Goal: Transaction & Acquisition: Purchase product/service

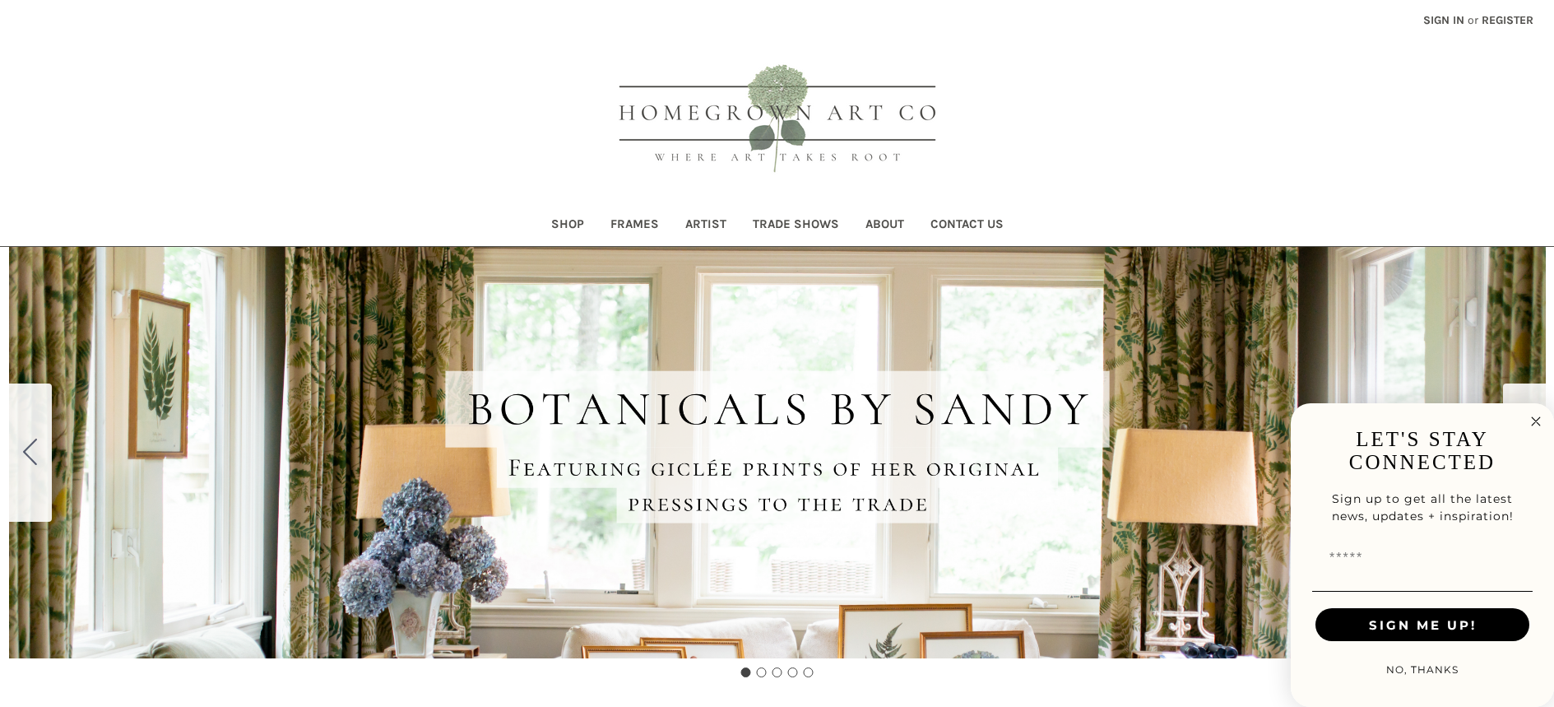
scroll to position [1785, 0]
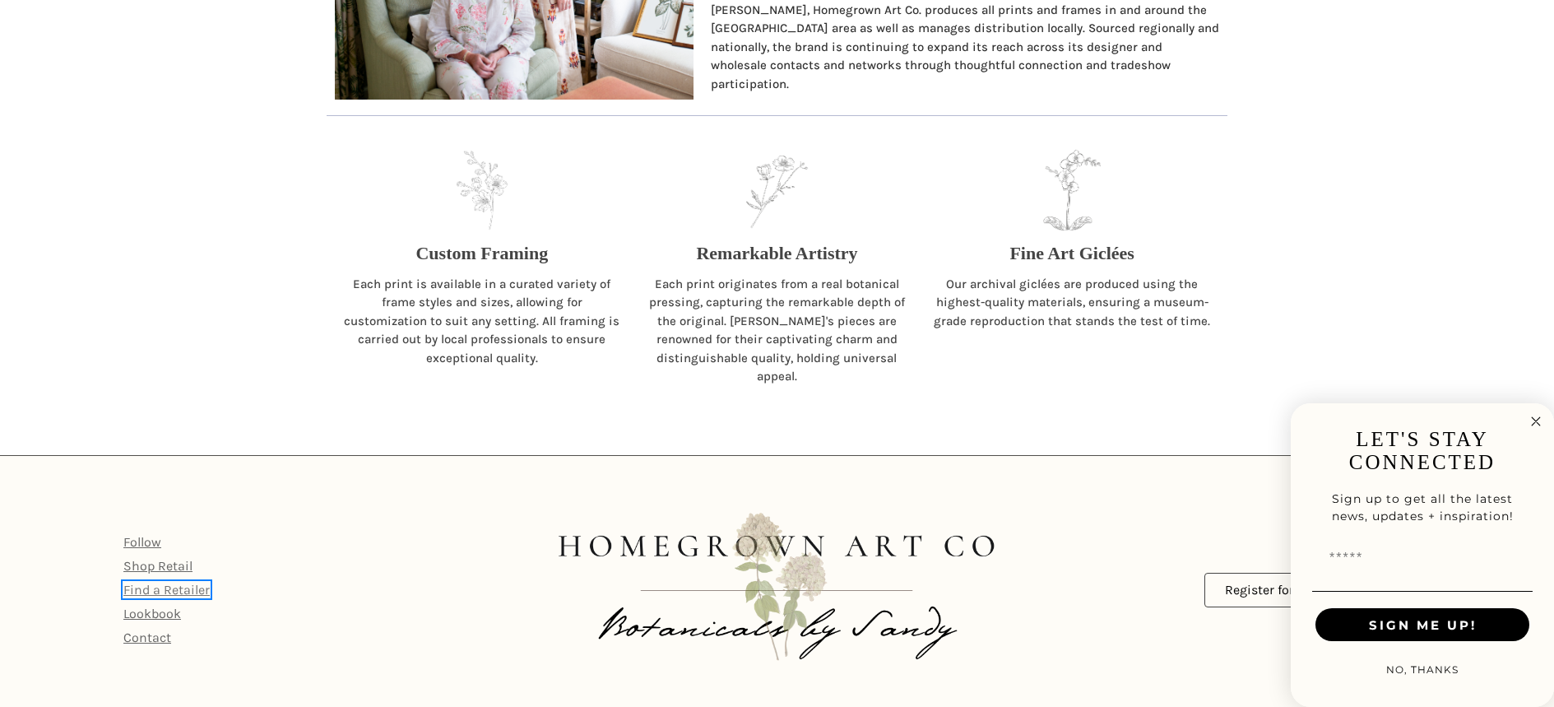
click at [174, 582] on link "Find a Retailer" at bounding box center [166, 590] width 86 height 16
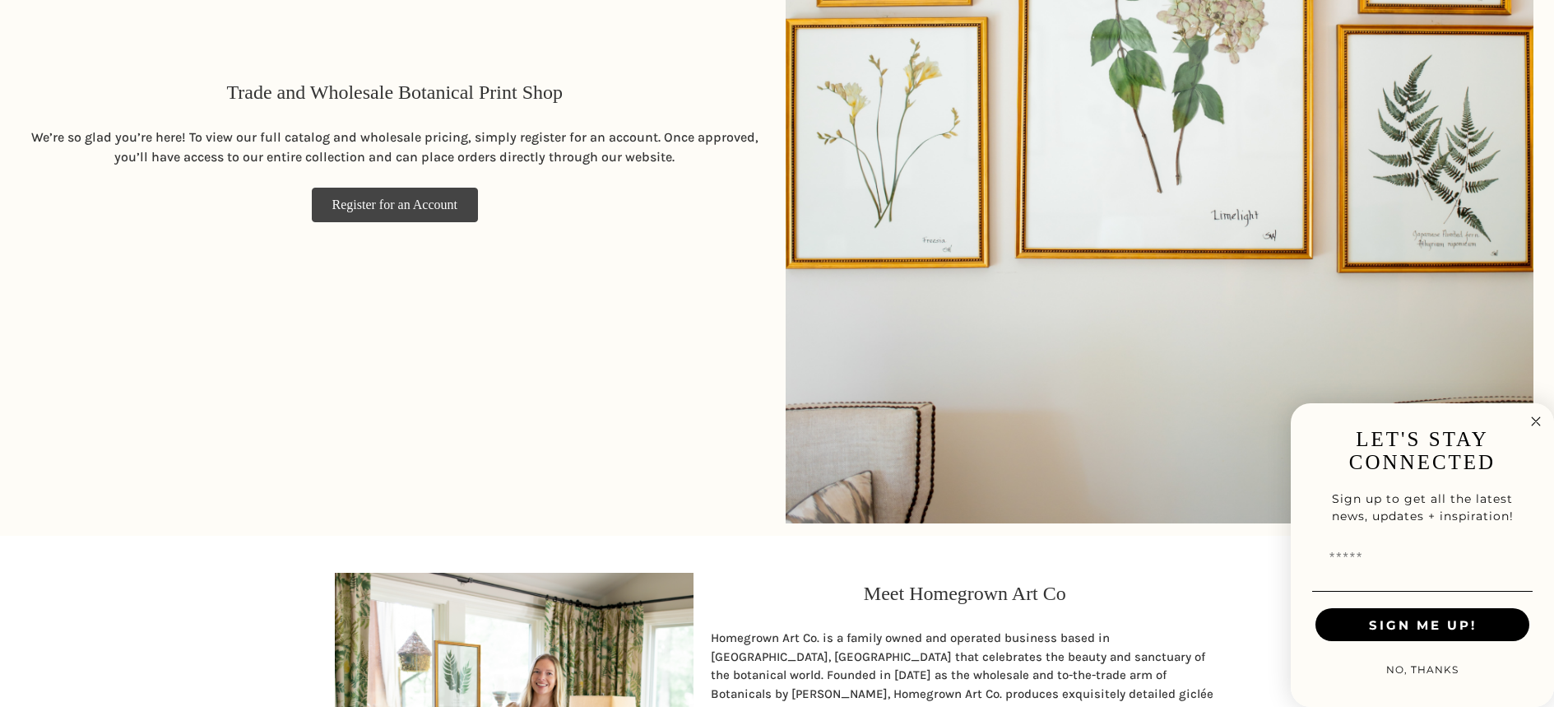
scroll to position [0, 0]
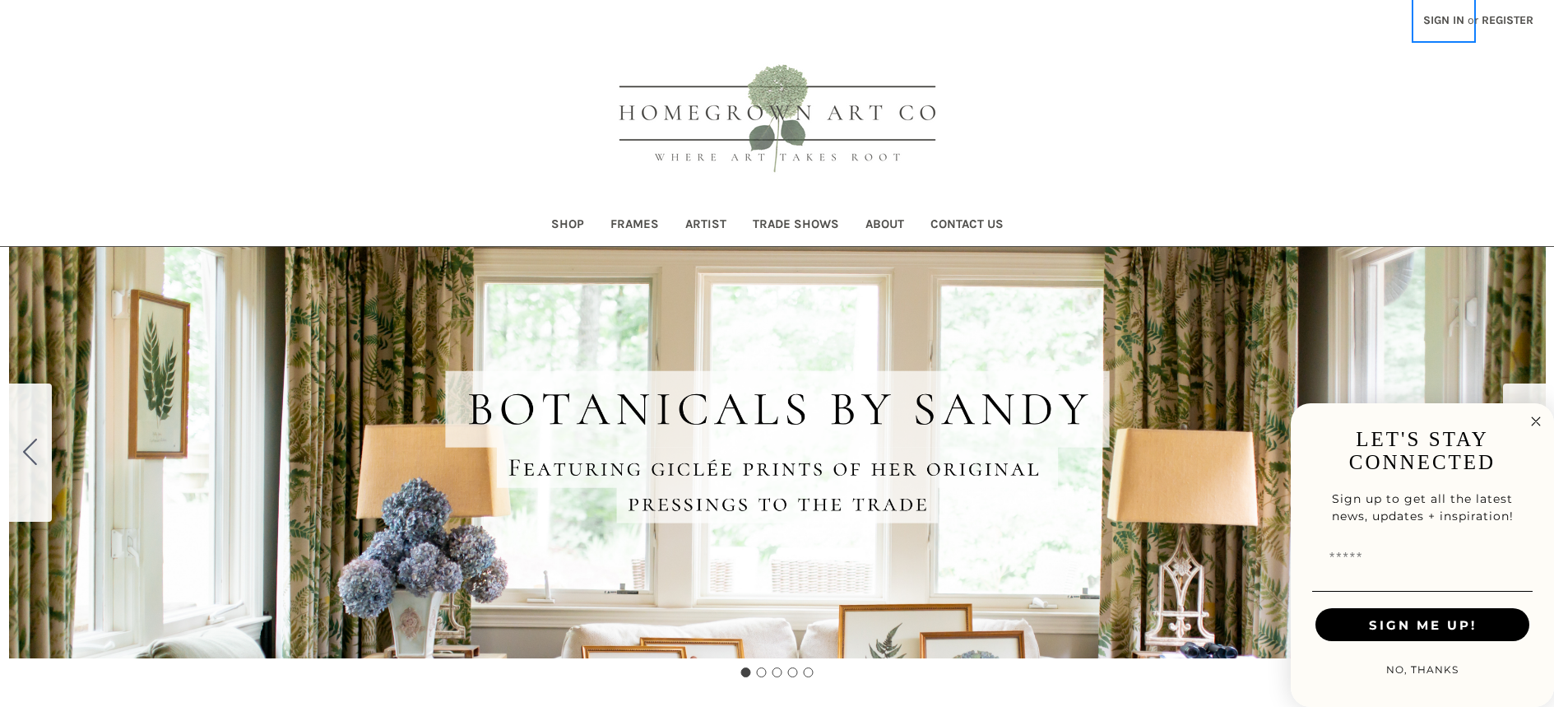
click at [1452, 20] on link "Sign in" at bounding box center [1444, 20] width 59 height 40
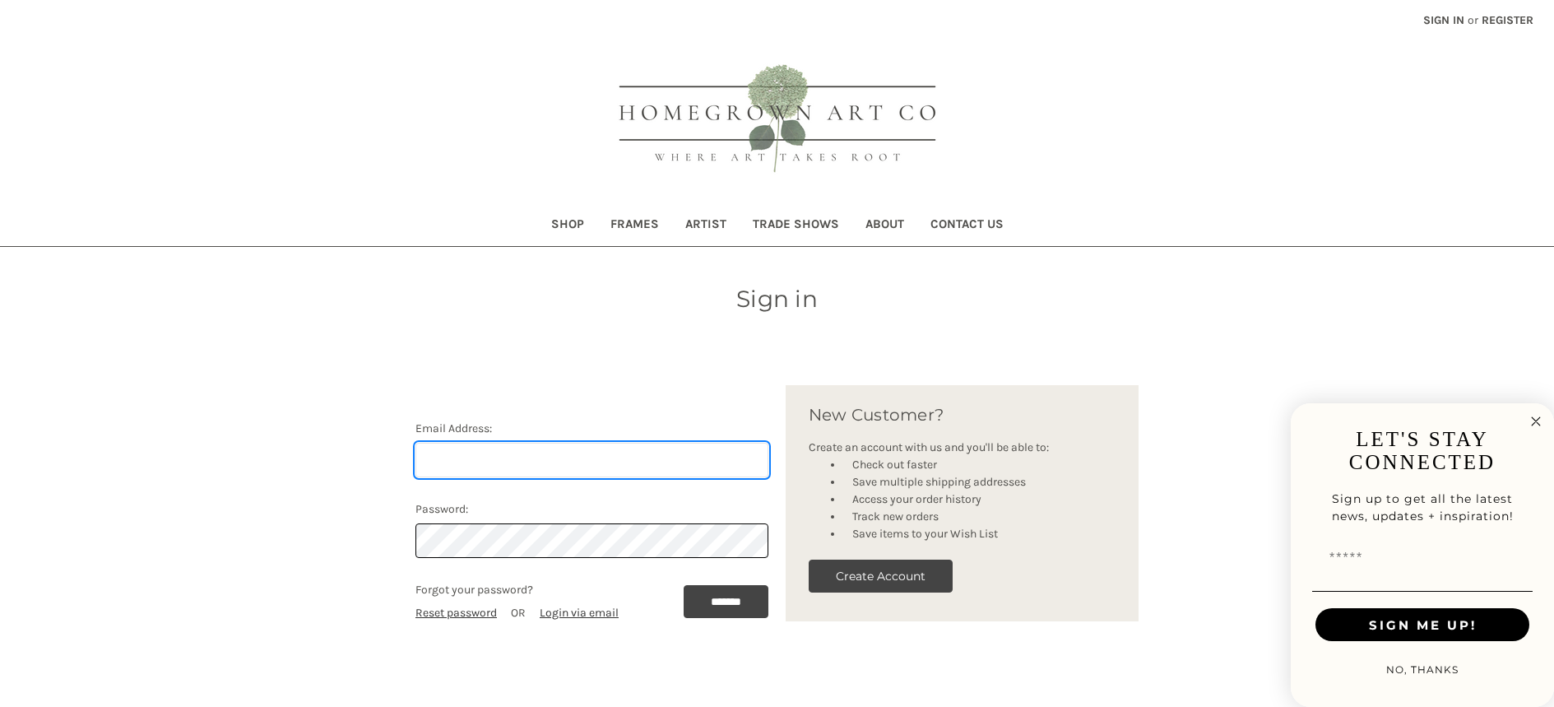
click at [602, 449] on input "Email Address:" at bounding box center [592, 460] width 353 height 35
paste input "[EMAIL_ADDRESS][DOMAIN_NAME]"
type input "[EMAIL_ADDRESS][DOMAIN_NAME]"
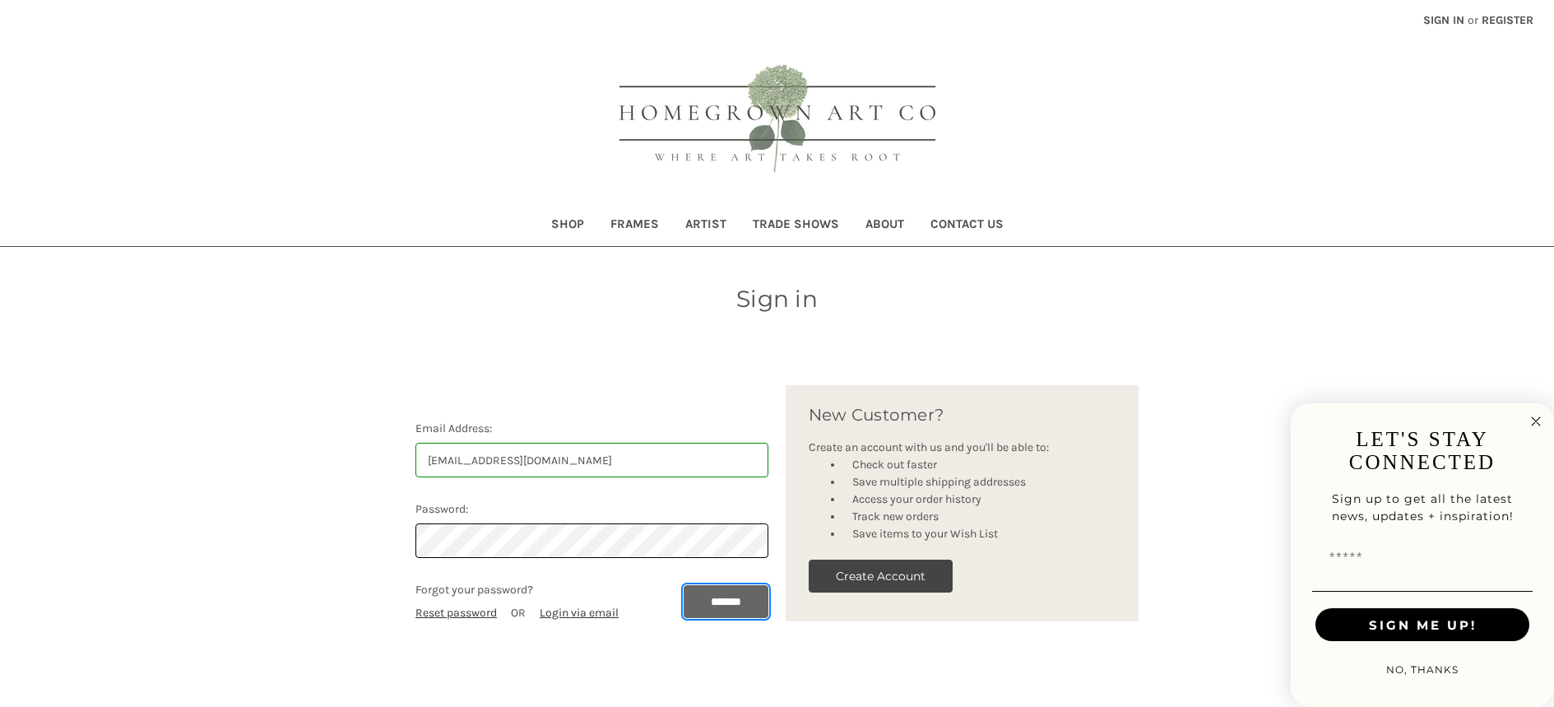
click at [718, 592] on input "*******" at bounding box center [726, 601] width 85 height 33
click at [1540, 420] on circle "Close dialog" at bounding box center [1536, 421] width 19 height 19
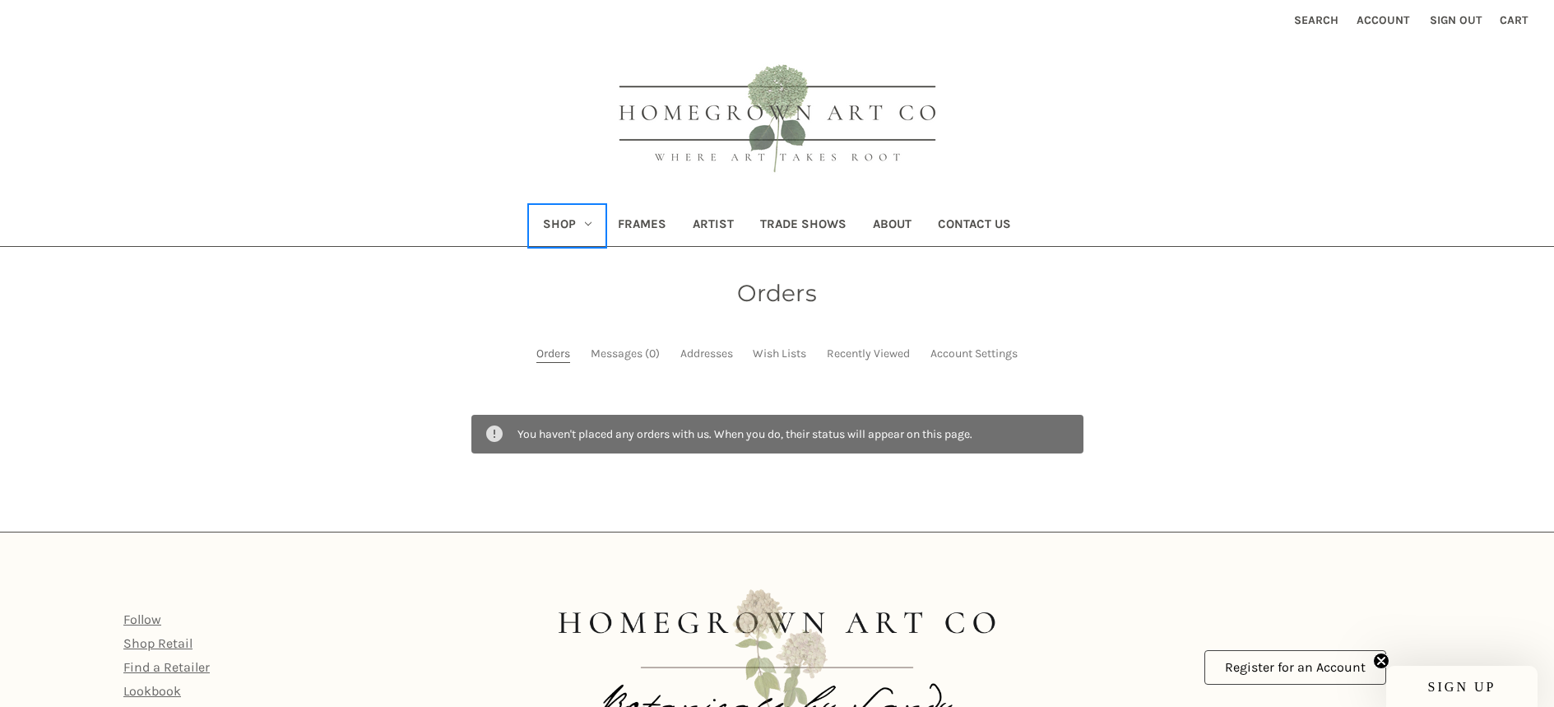
click at [588, 229] on link "Shop" at bounding box center [567, 226] width 75 height 40
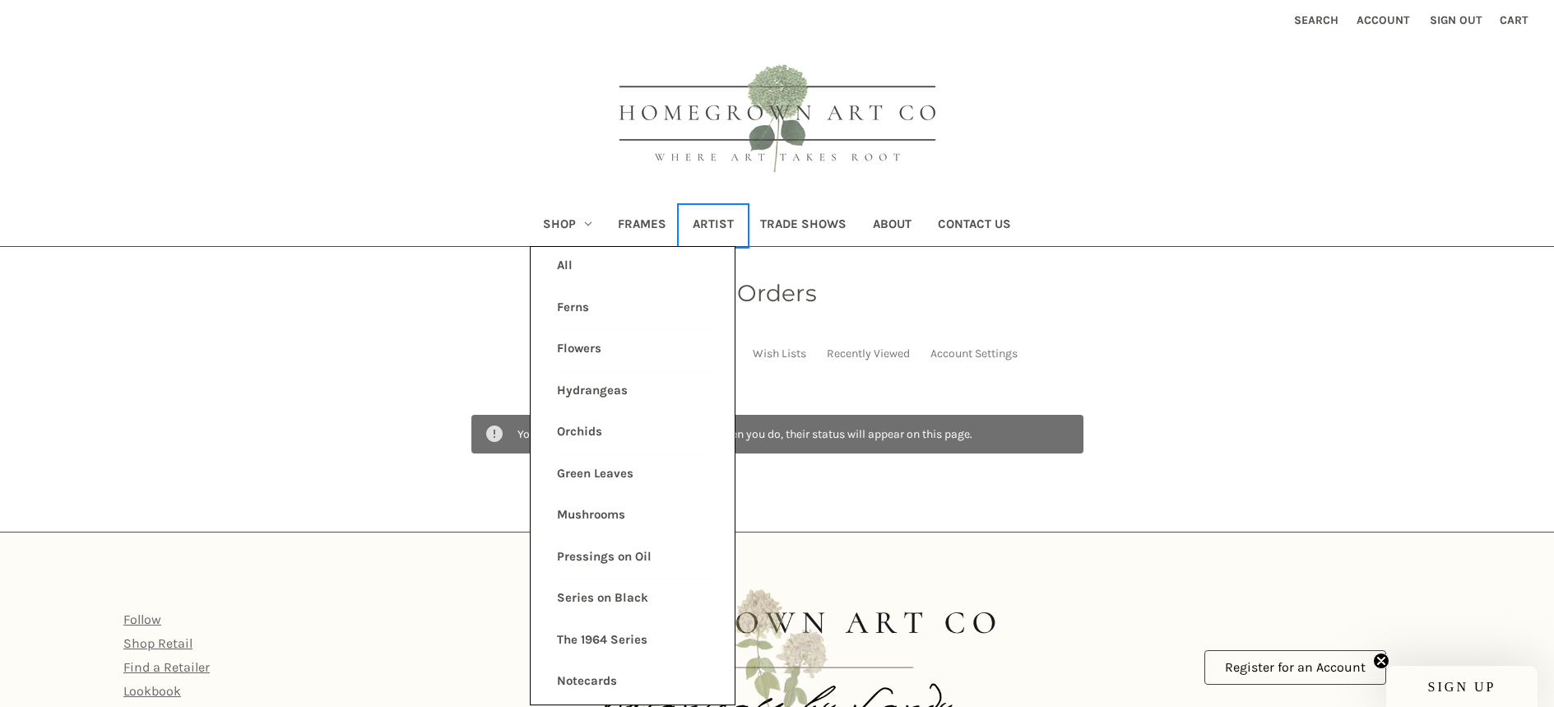
click at [706, 225] on link "Artist" at bounding box center [713, 226] width 67 height 40
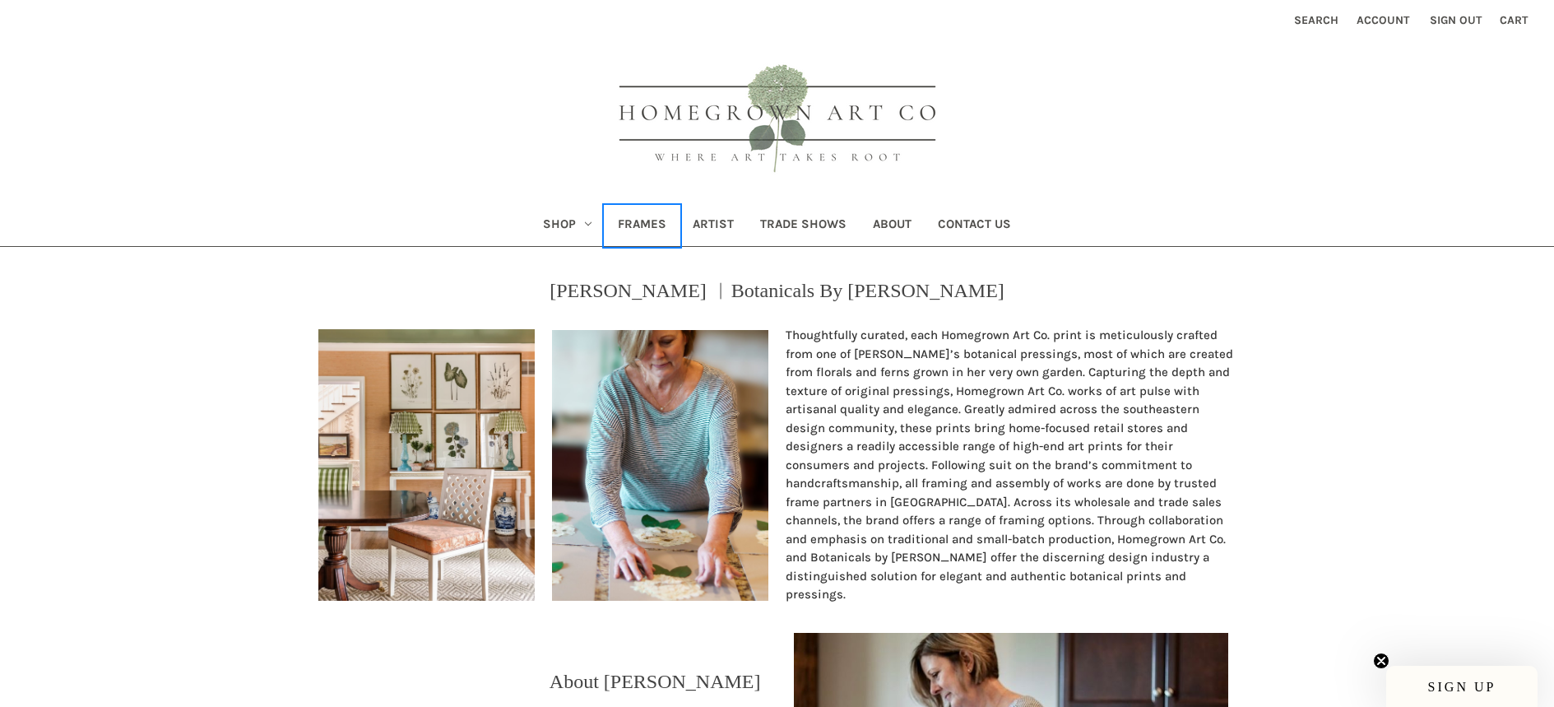
click at [636, 236] on link "Frames" at bounding box center [642, 226] width 75 height 40
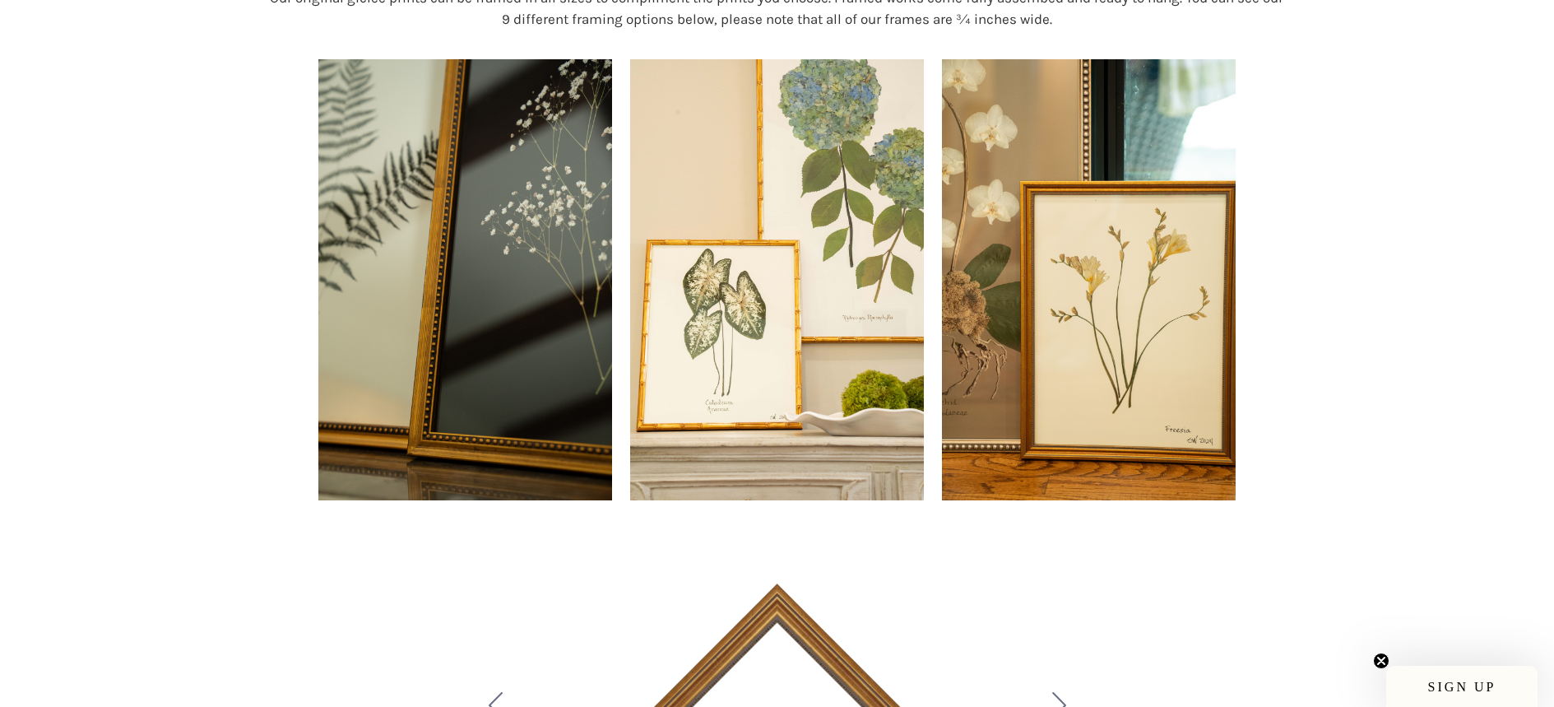
scroll to position [389, 0]
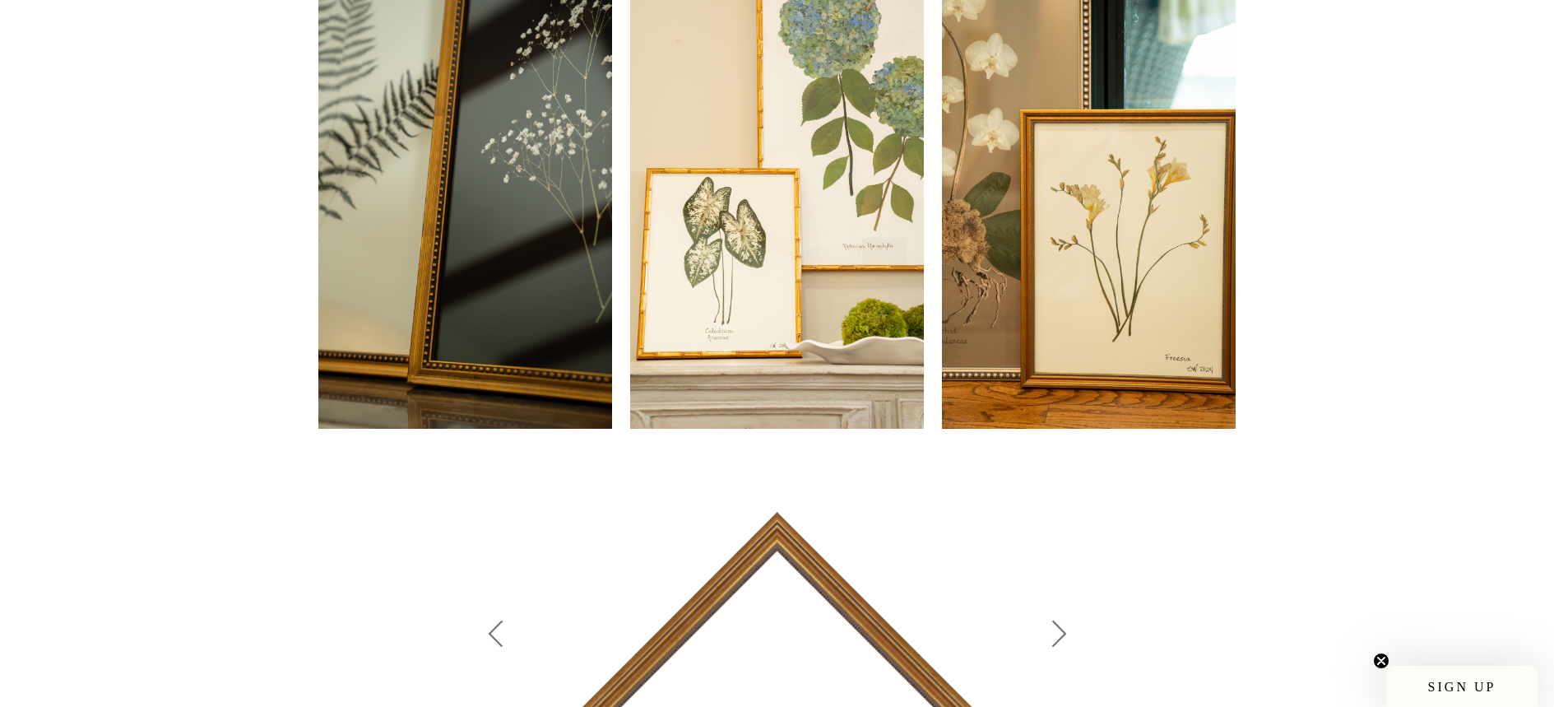
click at [408, 260] on img at bounding box center [465, 208] width 295 height 442
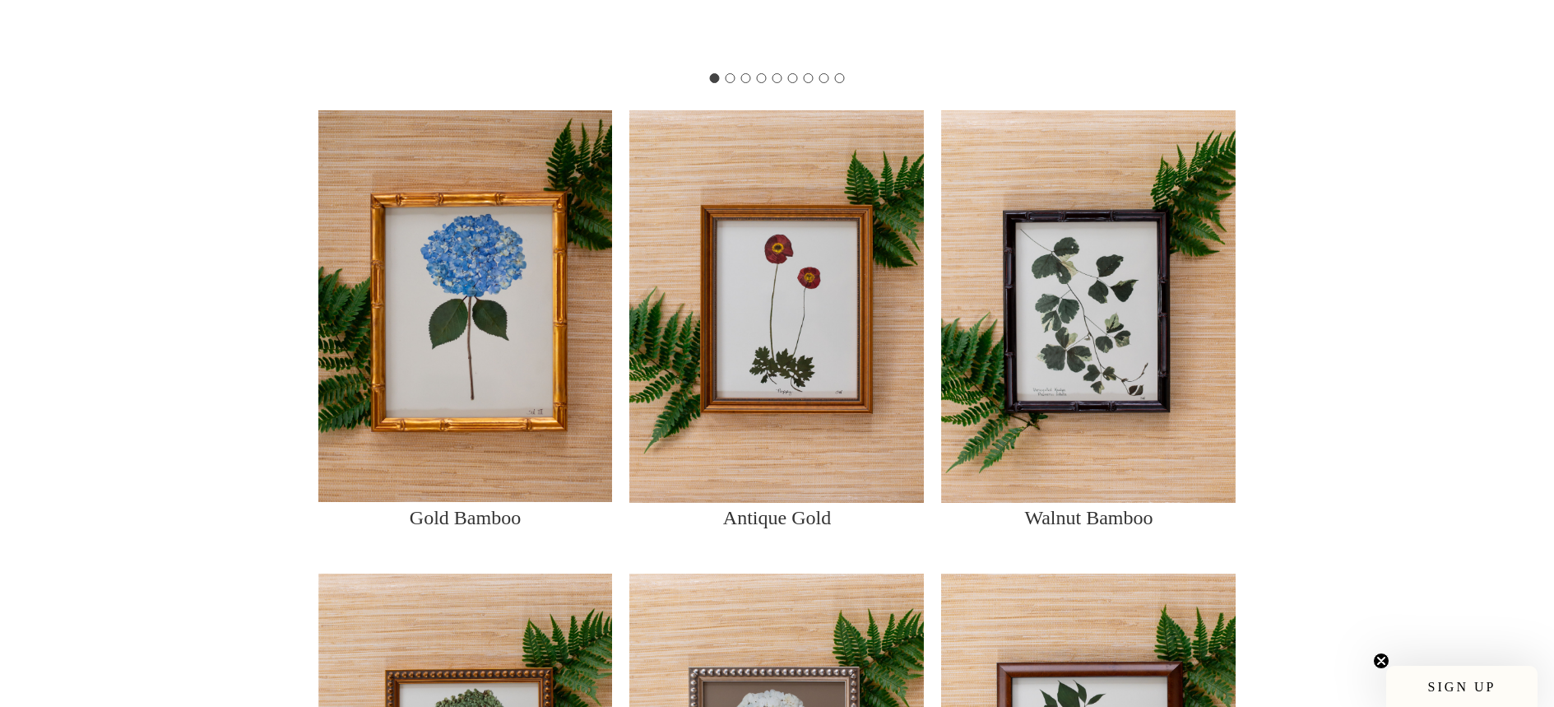
scroll to position [1346, 0]
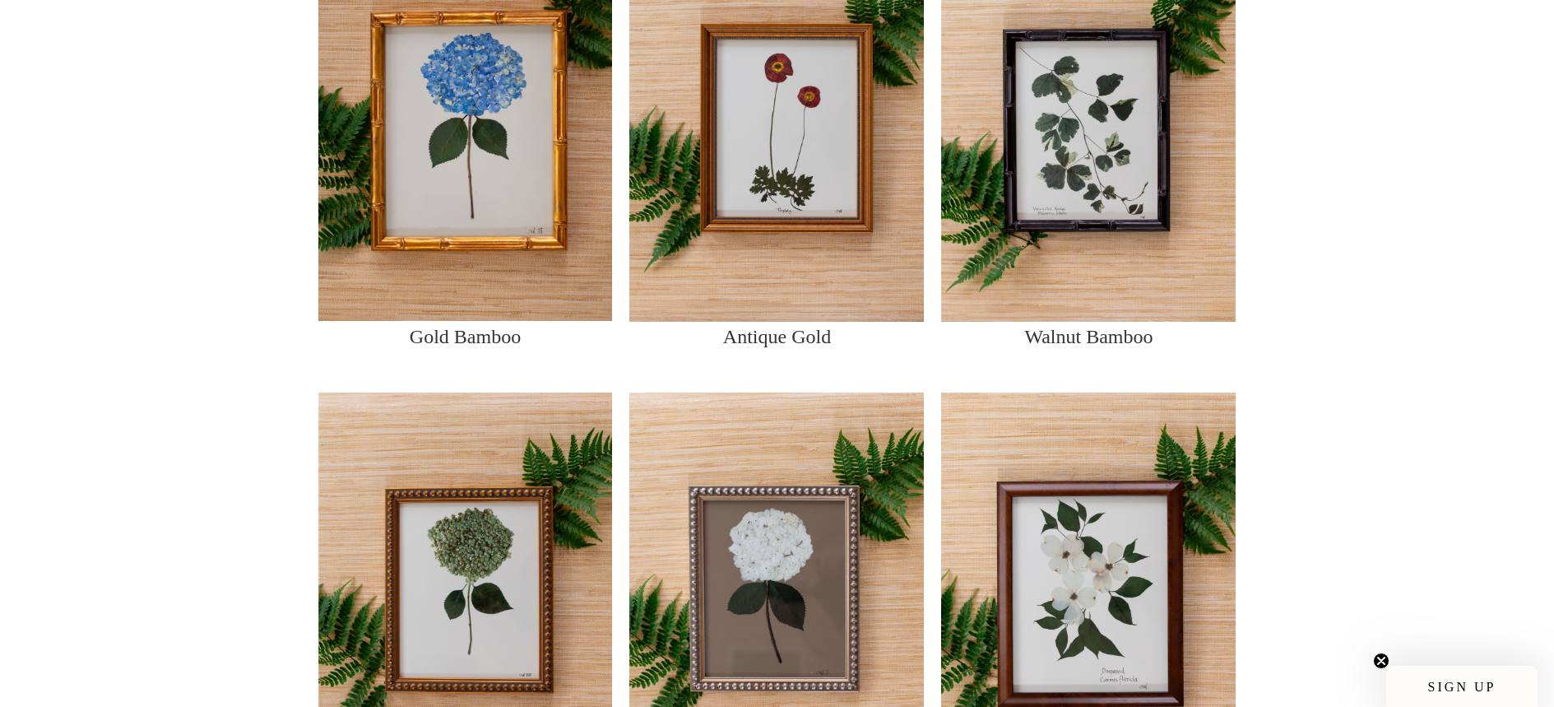
click at [523, 253] on img at bounding box center [465, 124] width 295 height 393
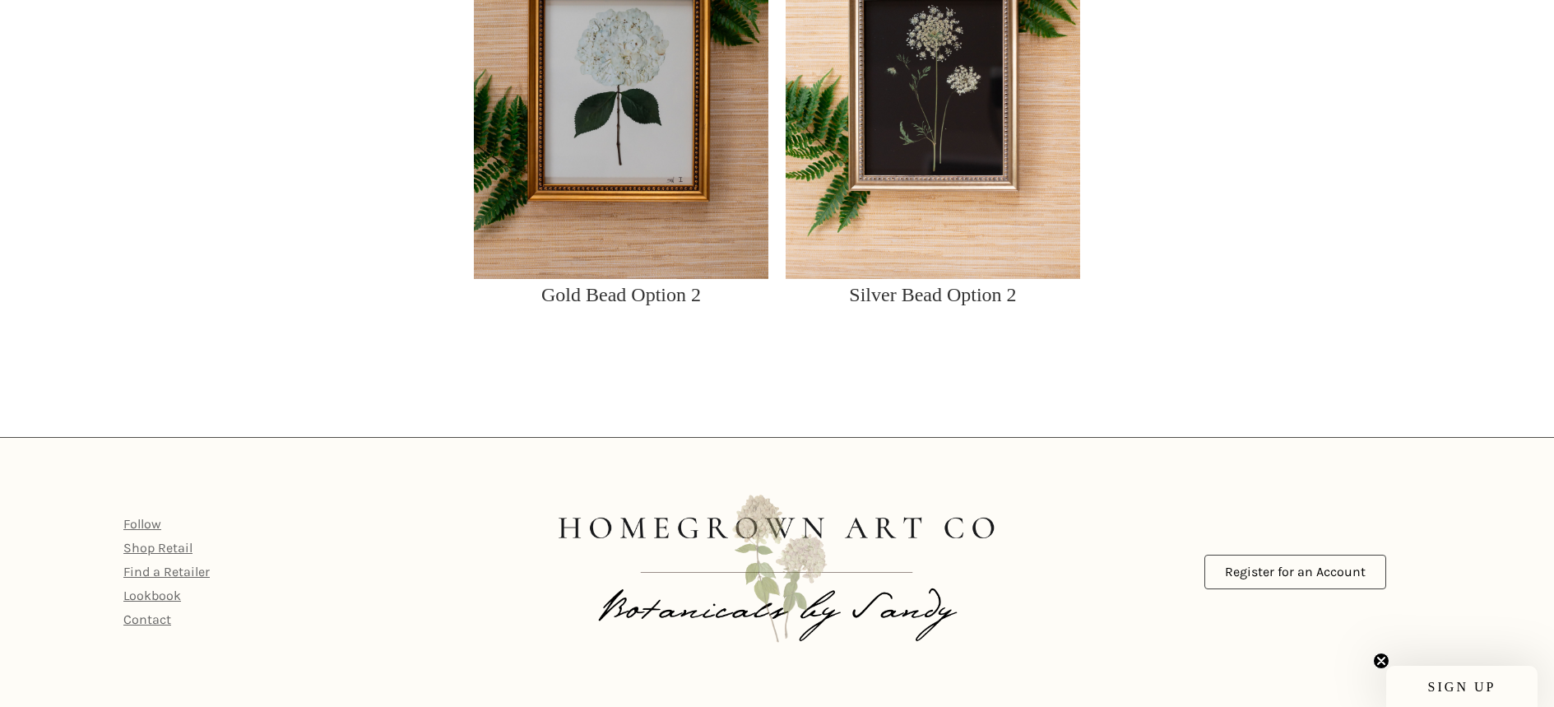
scroll to position [1514, 0]
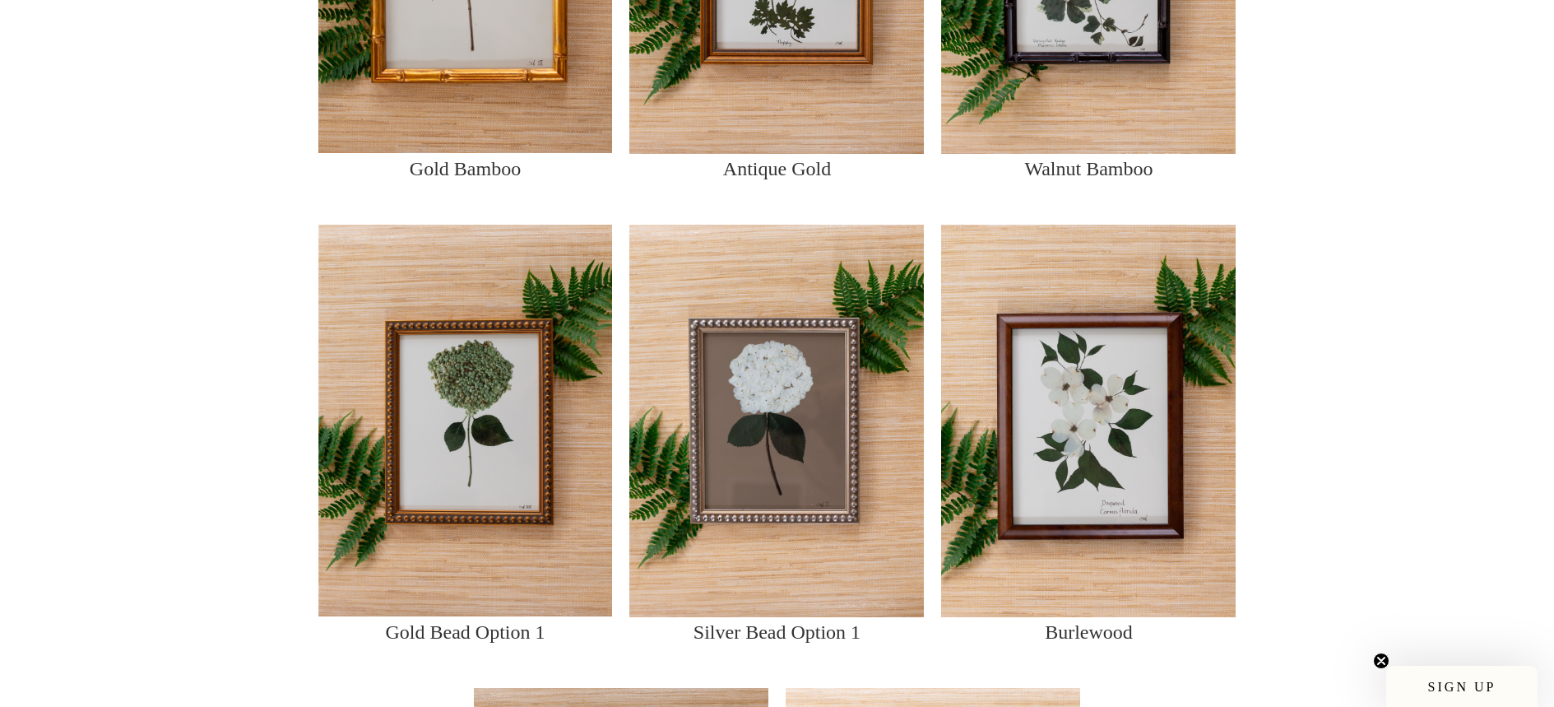
click at [685, 353] on img at bounding box center [777, 421] width 295 height 393
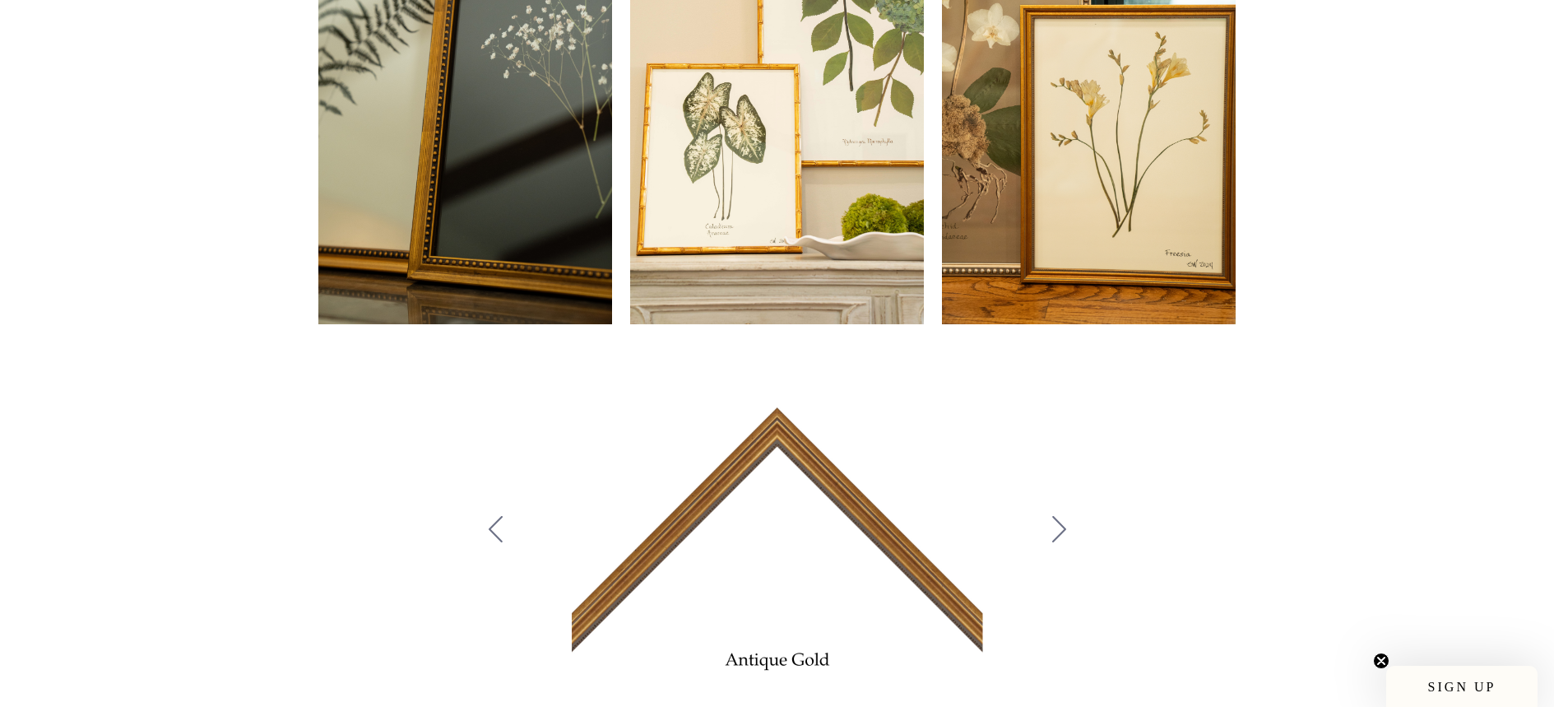
scroll to position [0, 0]
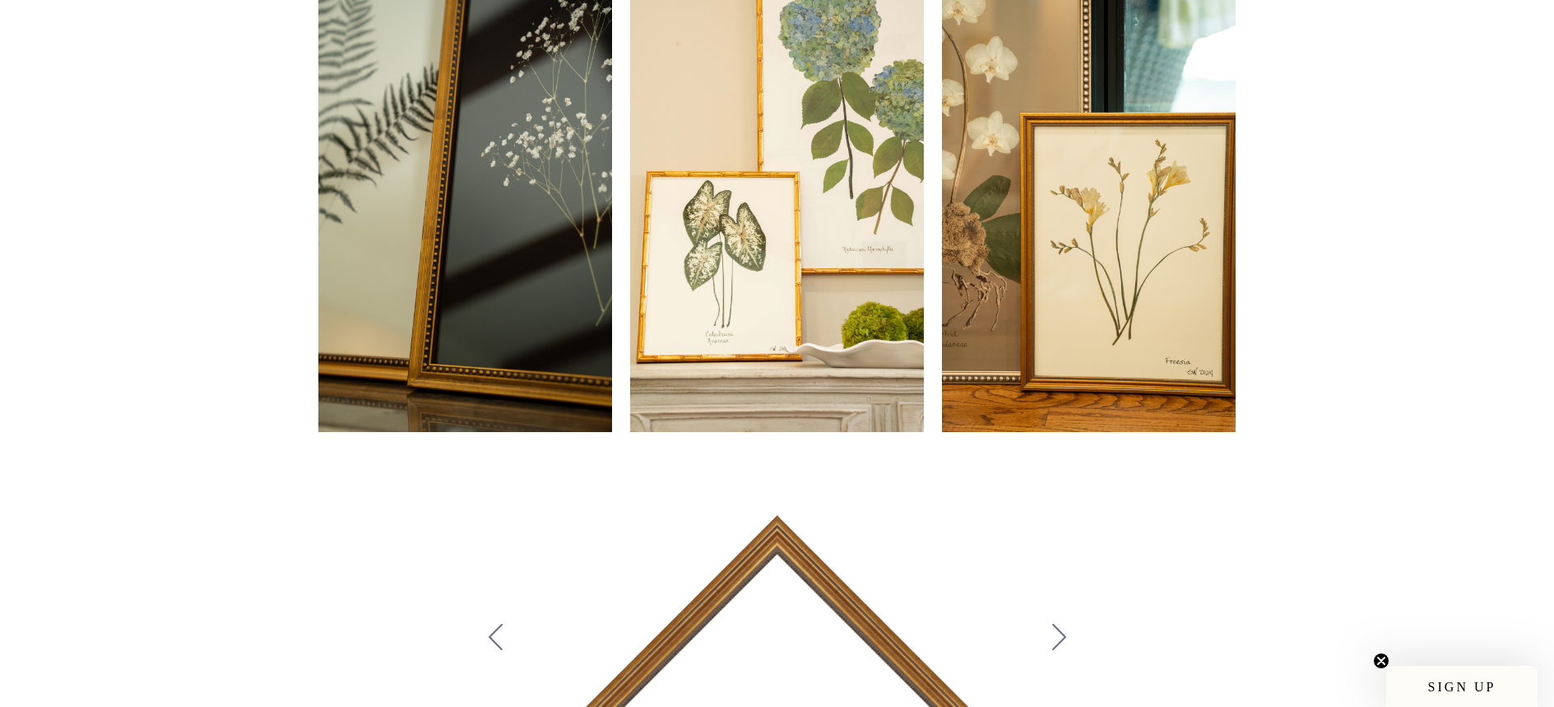
click at [500, 388] on img at bounding box center [465, 211] width 295 height 442
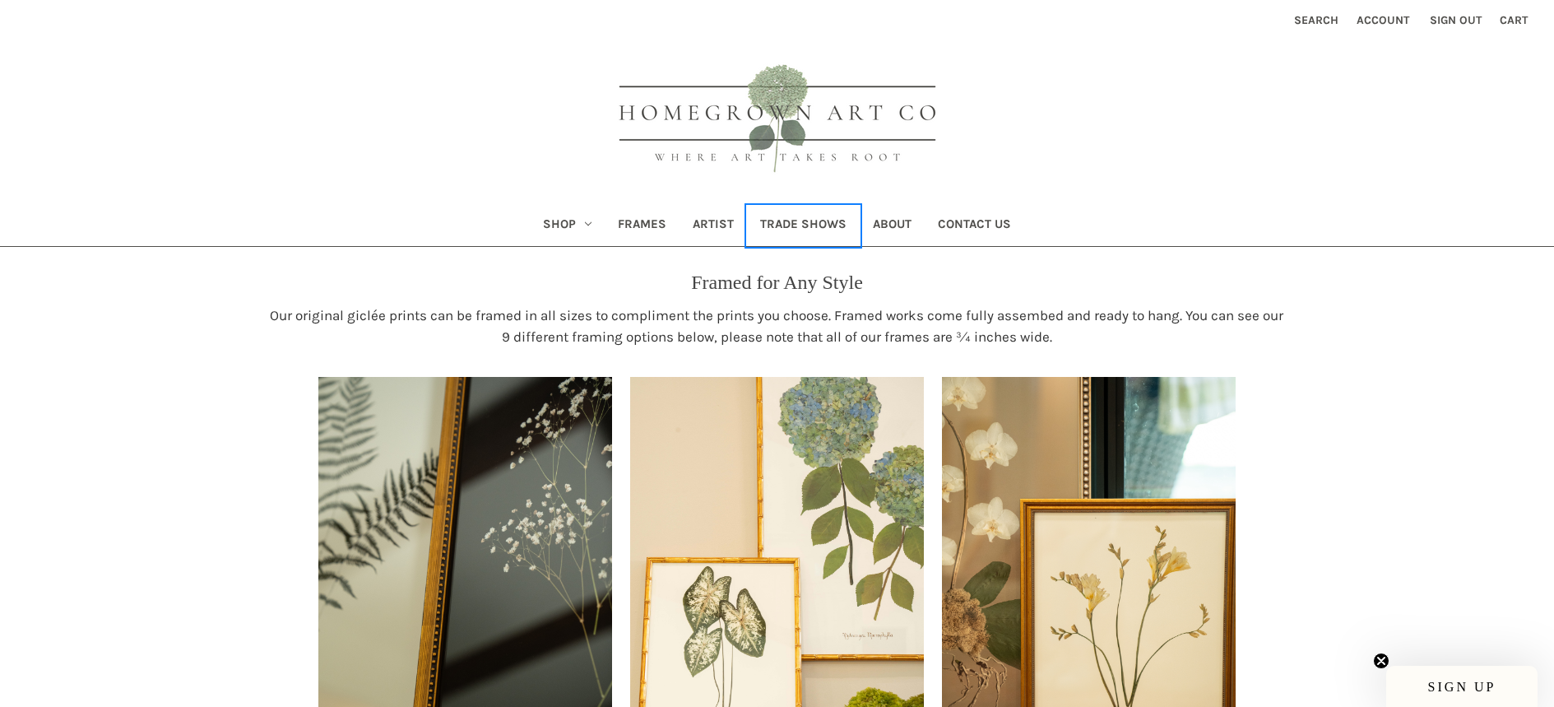
click at [780, 212] on link "Trade Shows" at bounding box center [803, 226] width 113 height 40
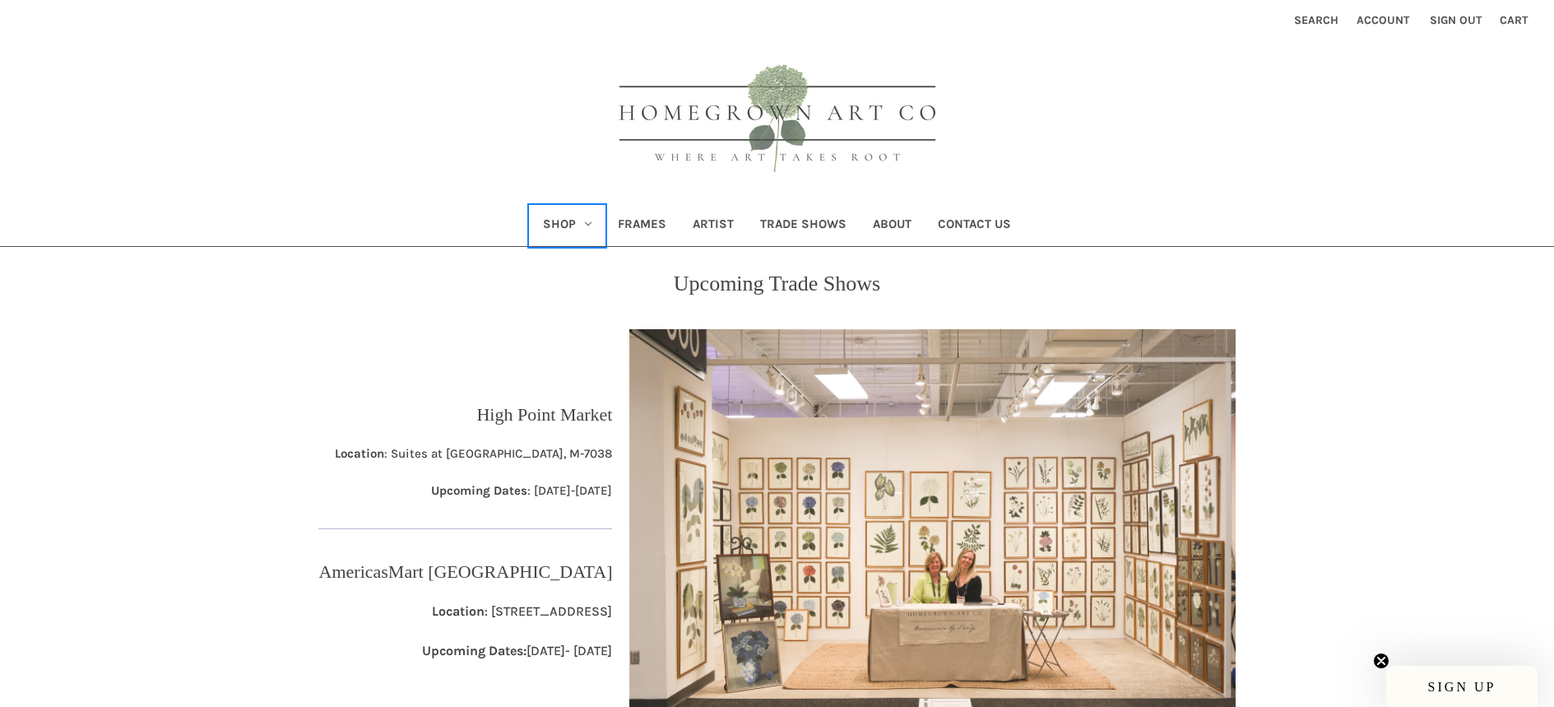
click at [561, 225] on link "Shop" at bounding box center [567, 226] width 75 height 40
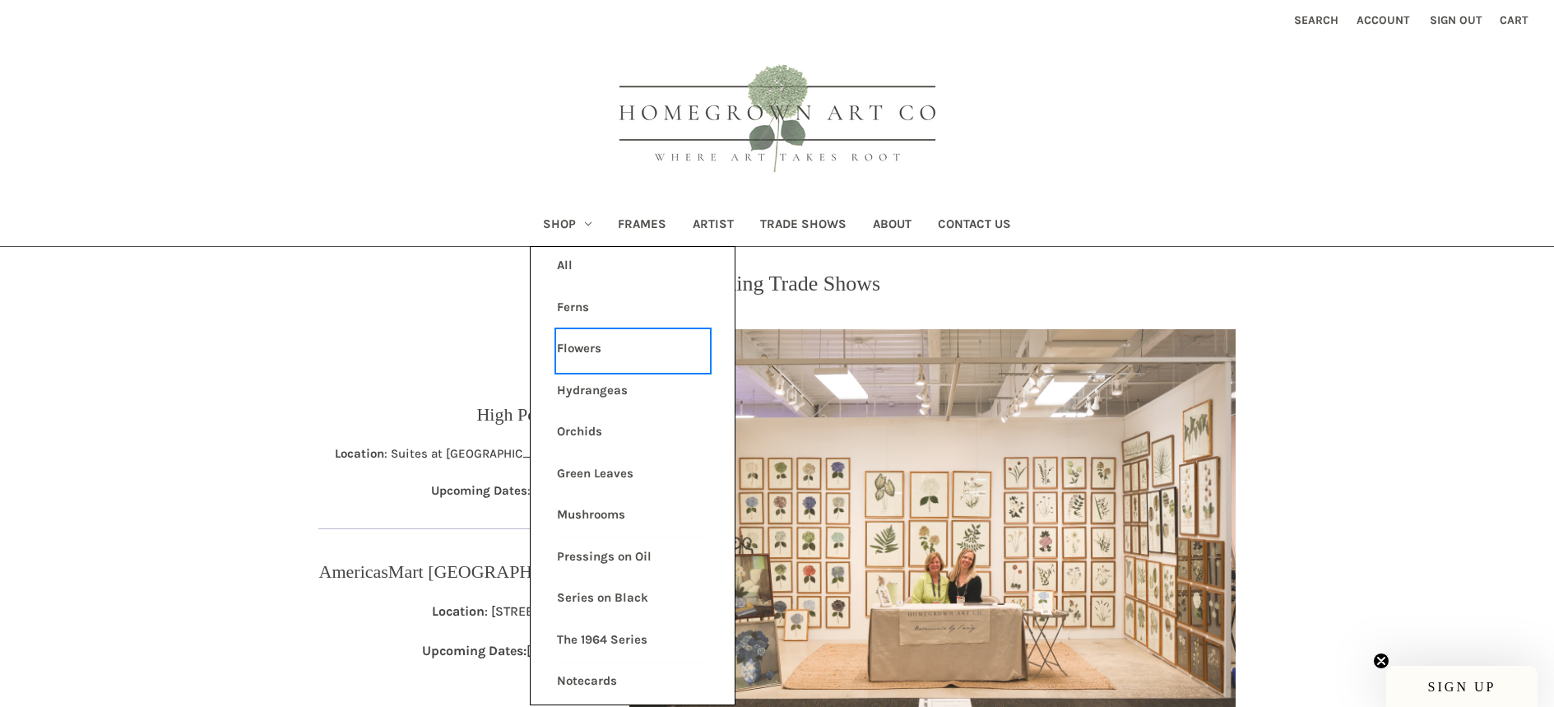
click at [583, 346] on link "Flowers" at bounding box center [633, 350] width 152 height 41
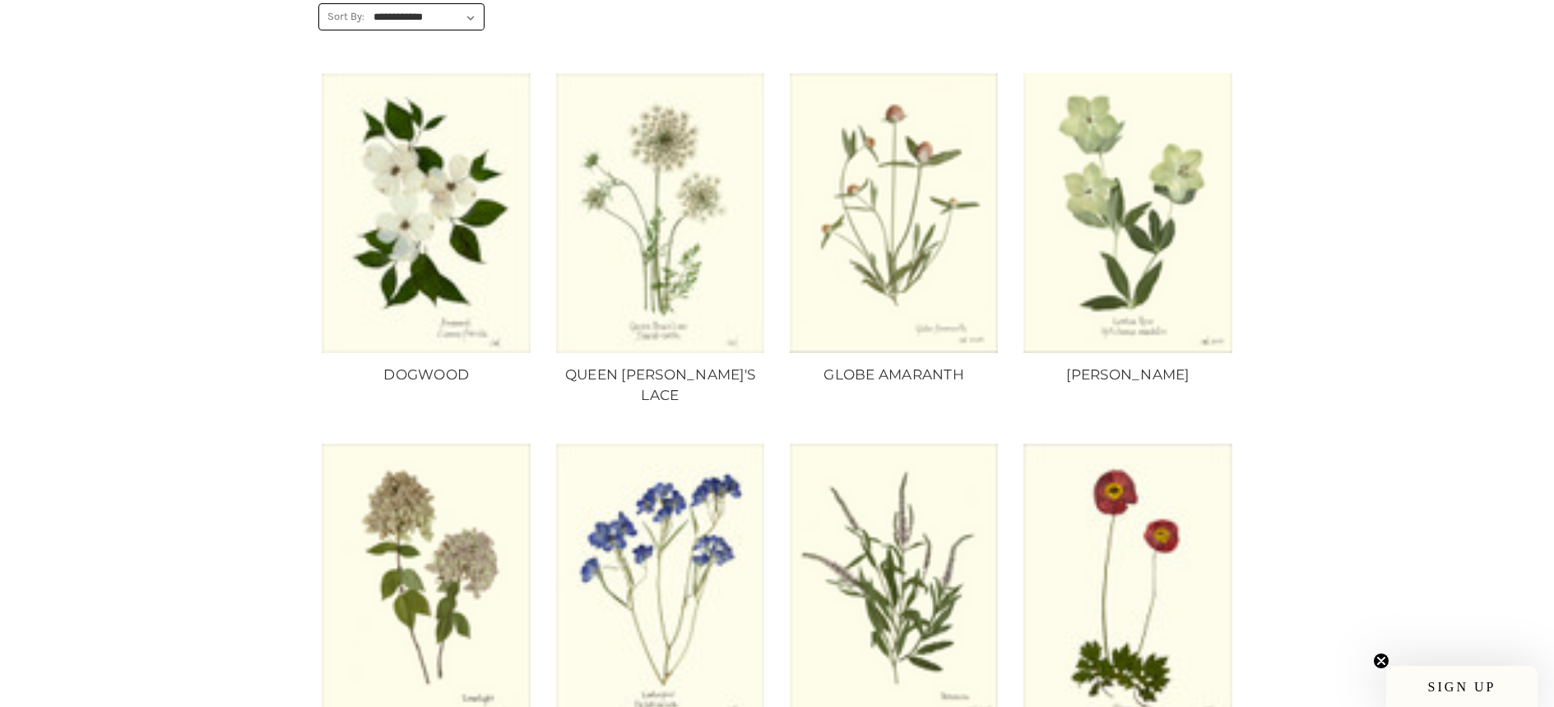
scroll to position [290, 0]
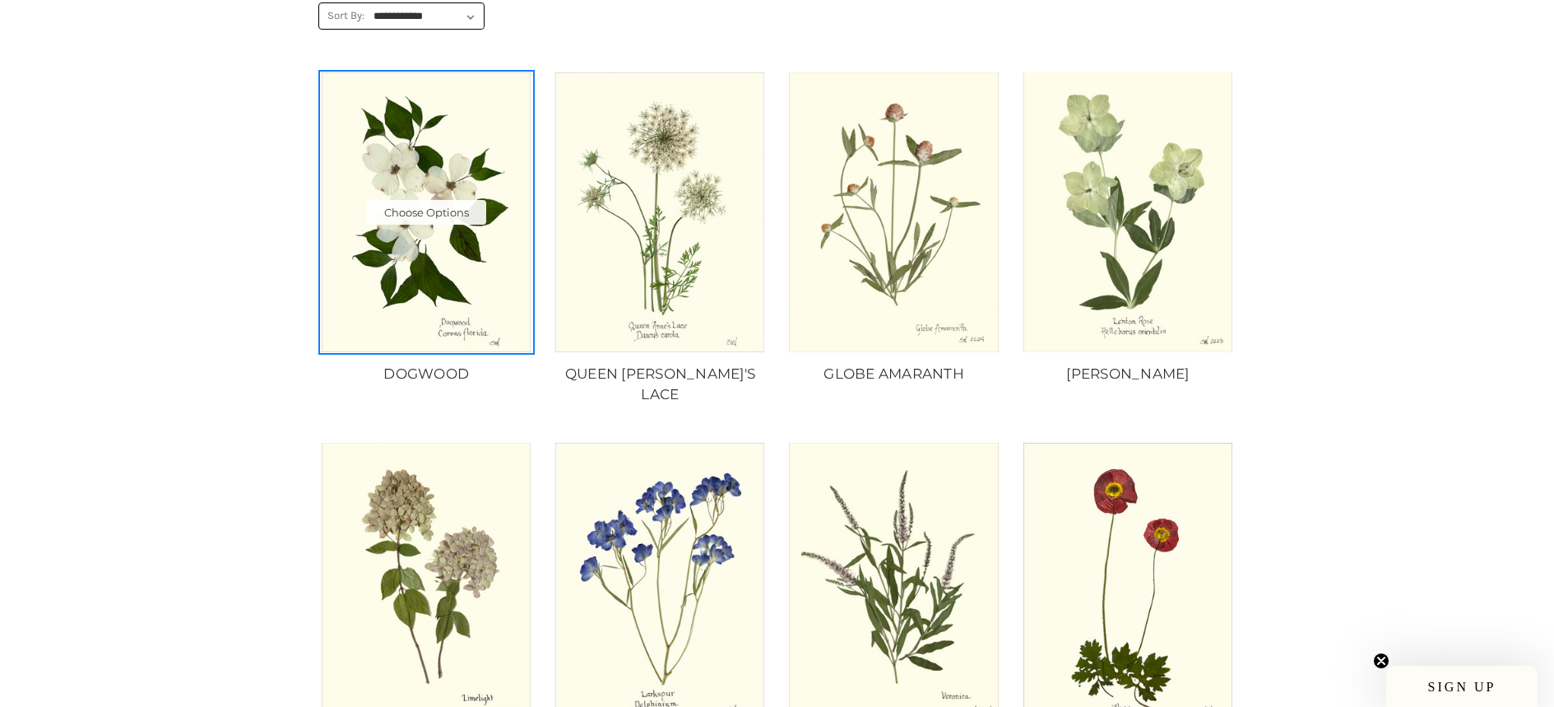
click at [439, 295] on img "DOGWOOD, Price range from $10.00 to $235.00\a\a" at bounding box center [426, 211] width 211 height 279
